Goal: Navigation & Orientation: Find specific page/section

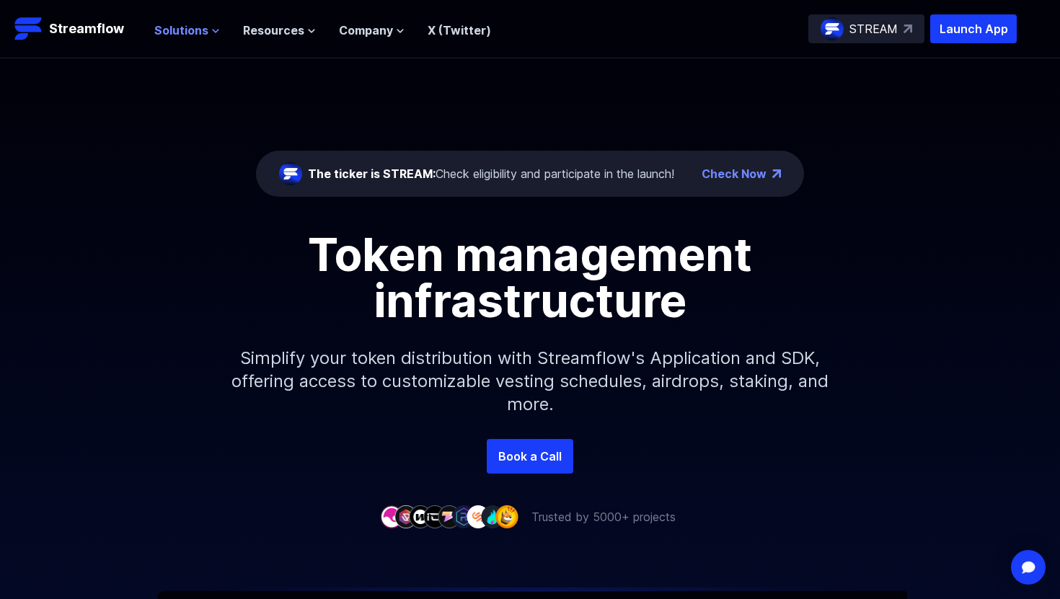
click at [215, 27] on icon at bounding box center [215, 31] width 9 height 9
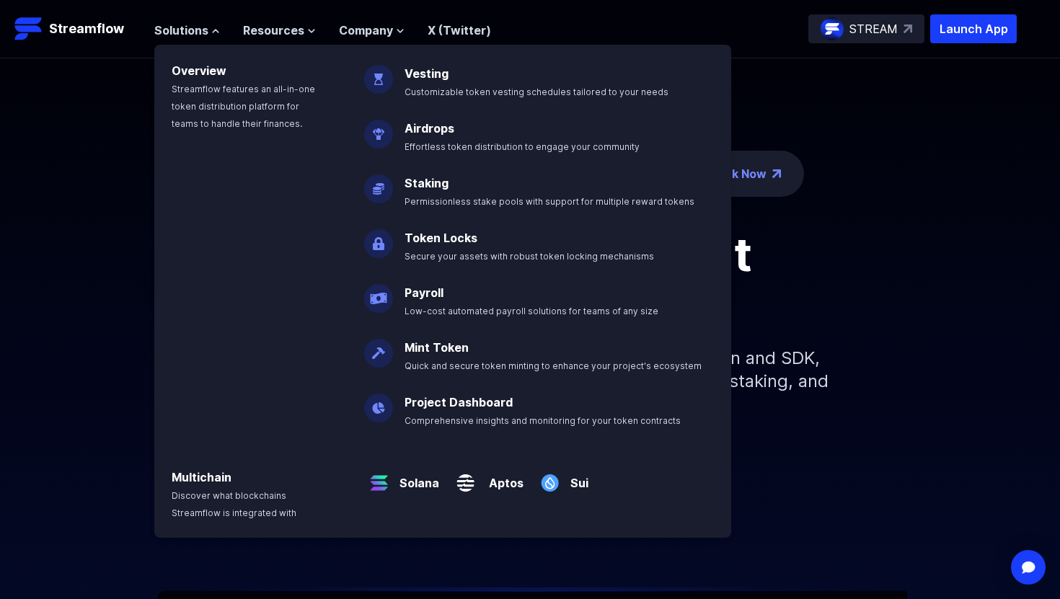
click at [106, 192] on div "The ticker is STREAM: Check eligibility and participate in the launch! Check No…" at bounding box center [530, 248] width 1060 height 381
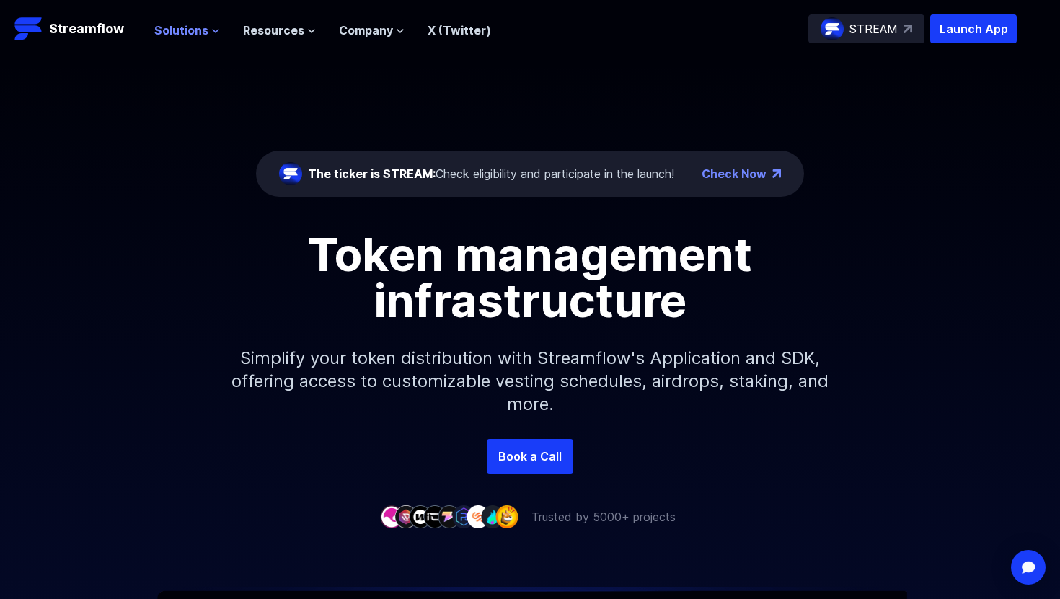
click at [173, 32] on span "Solutions" at bounding box center [181, 30] width 54 height 17
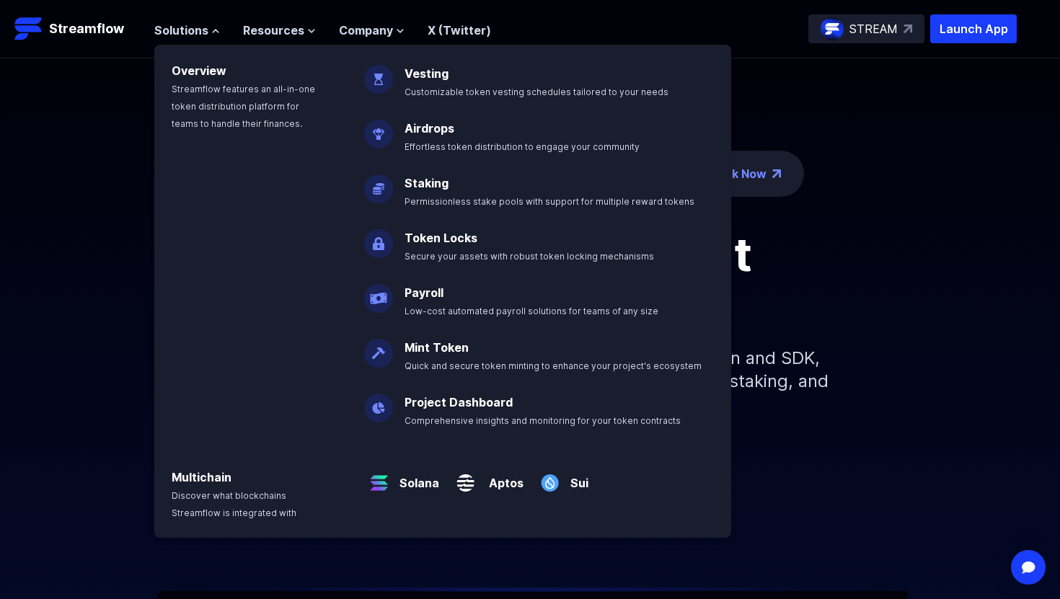
click at [115, 293] on div "Token management infrastructure Simplify your token distribution with Streamflo…" at bounding box center [530, 335] width 1060 height 208
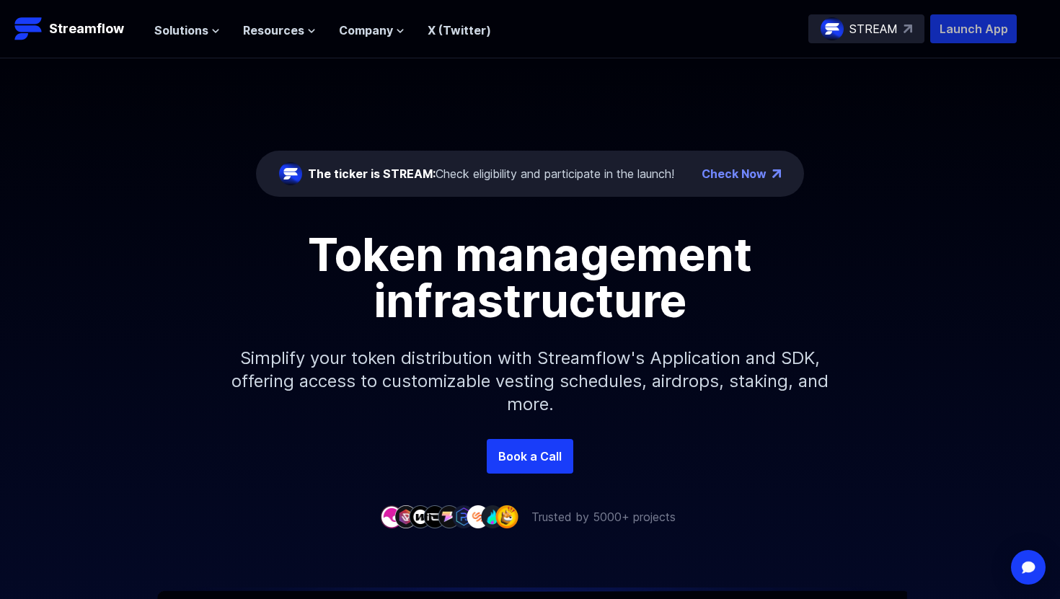
click at [977, 26] on p "Launch App" at bounding box center [973, 28] width 87 height 29
